Goal: Browse casually: Explore the website without a specific task or goal

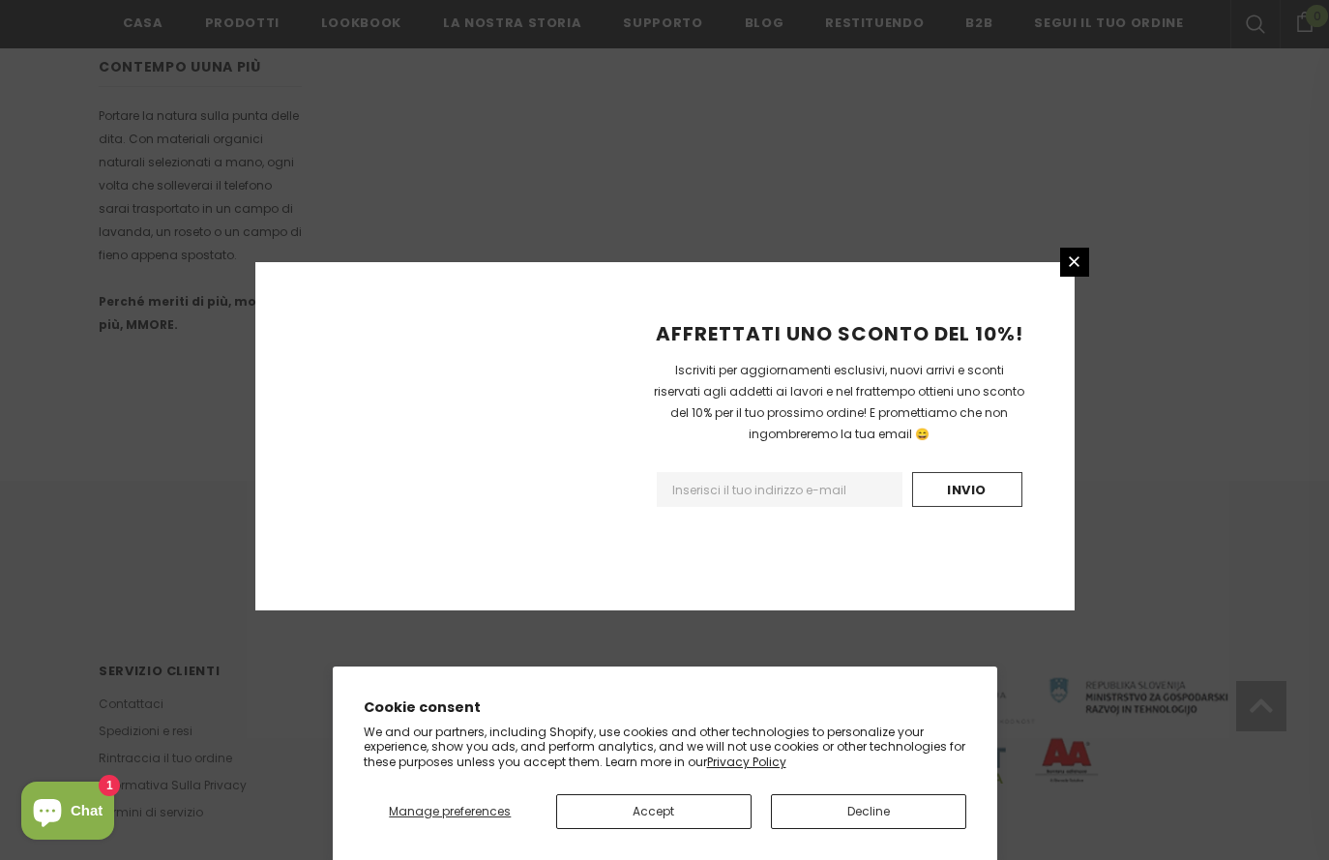
scroll to position [1123, 0]
